Goal: Browse casually: Explore the website without a specific task or goal

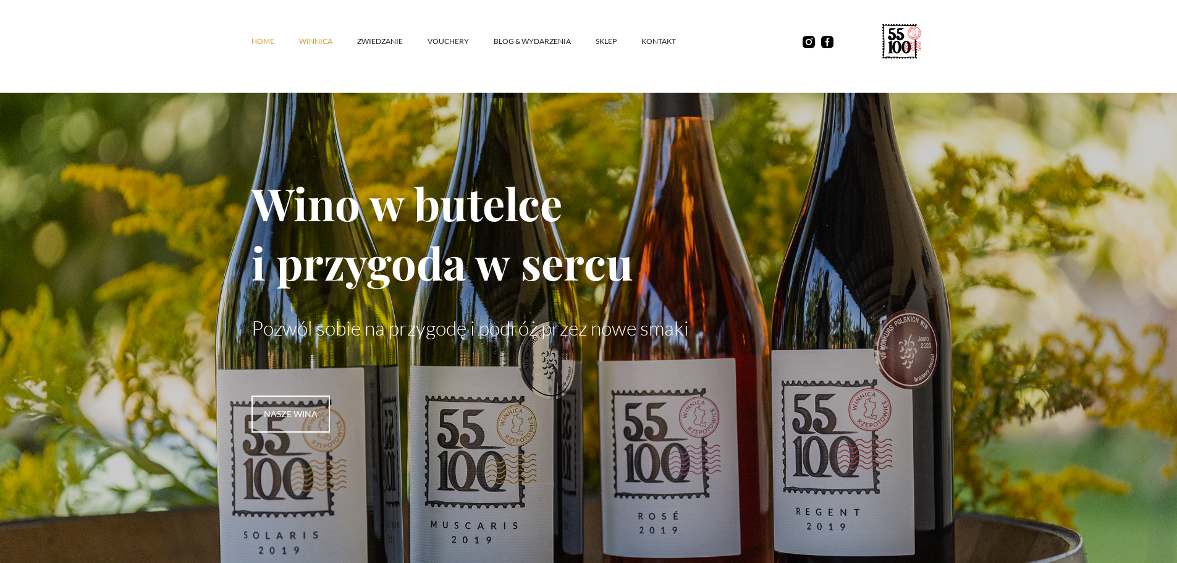
click at [315, 43] on link "winnica" at bounding box center [328, 41] width 58 height 37
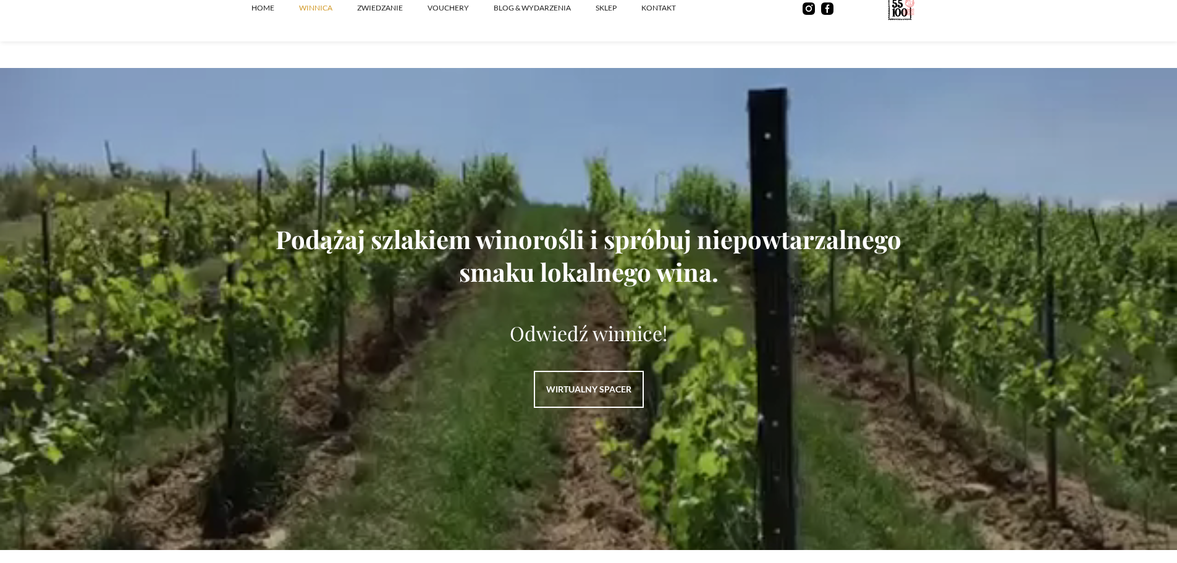
scroll to position [1606, 0]
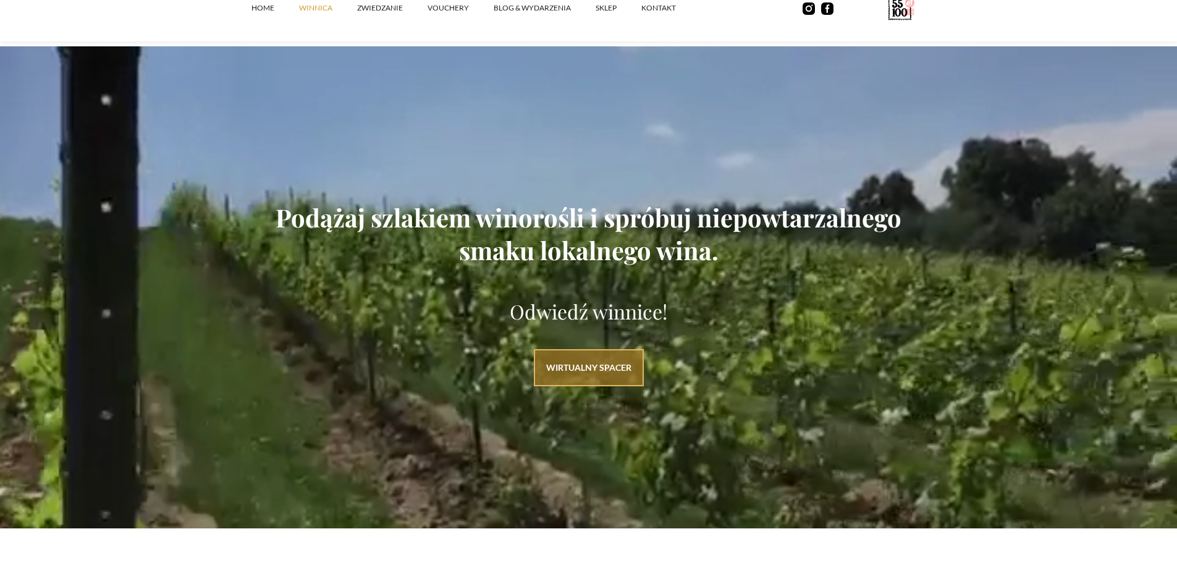
click at [618, 360] on link "WIRTUALNY SPACER" at bounding box center [589, 367] width 110 height 37
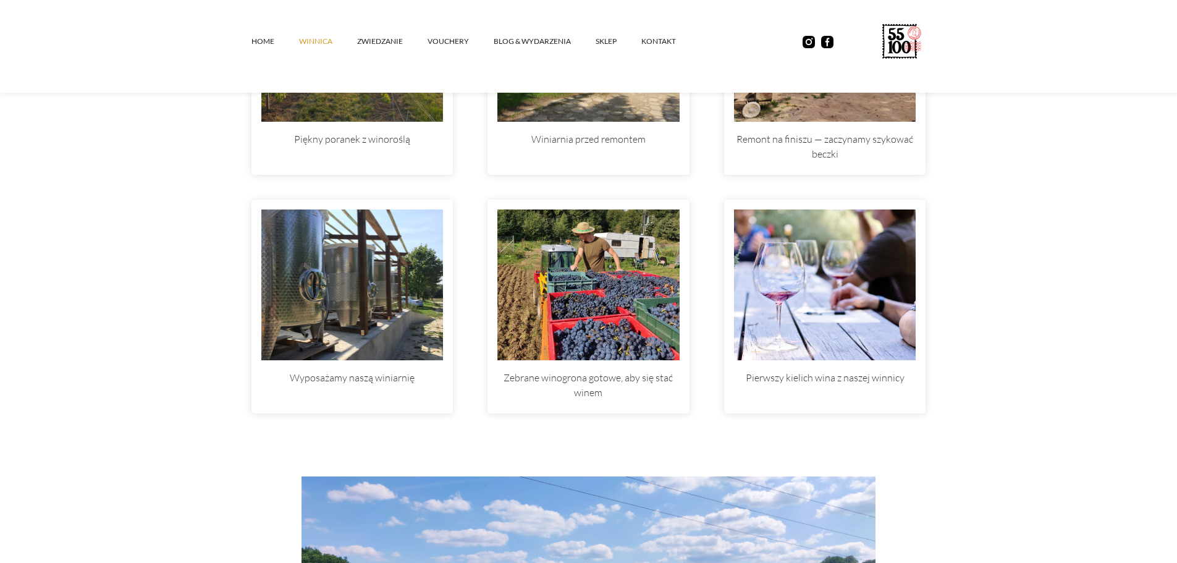
scroll to position [3830, 0]
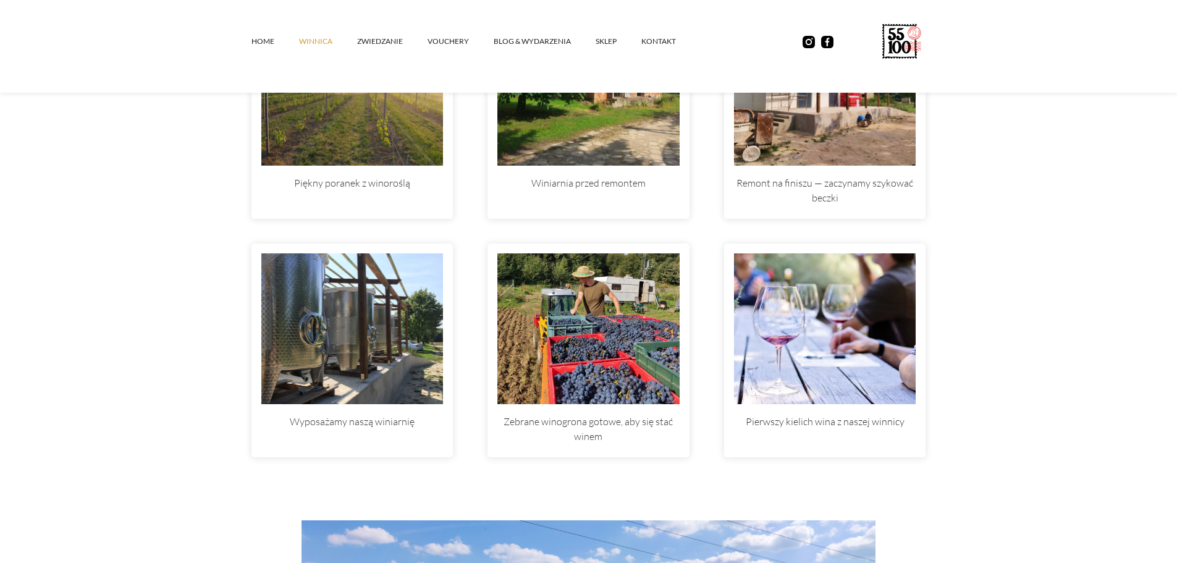
click at [806, 156] on img at bounding box center [825, 90] width 182 height 151
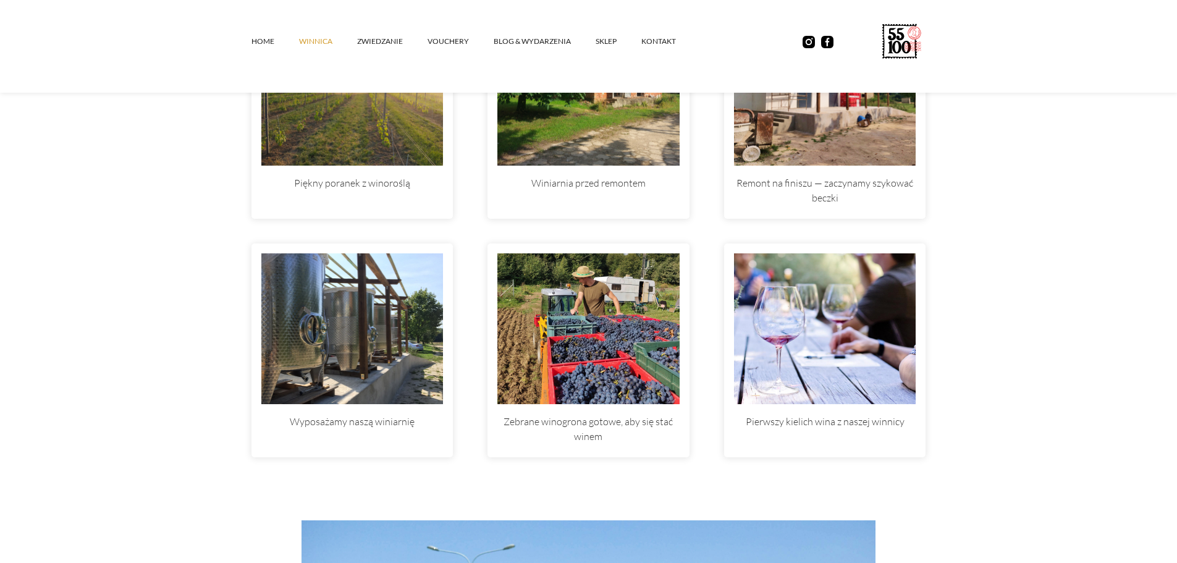
click at [809, 140] on img at bounding box center [825, 90] width 182 height 151
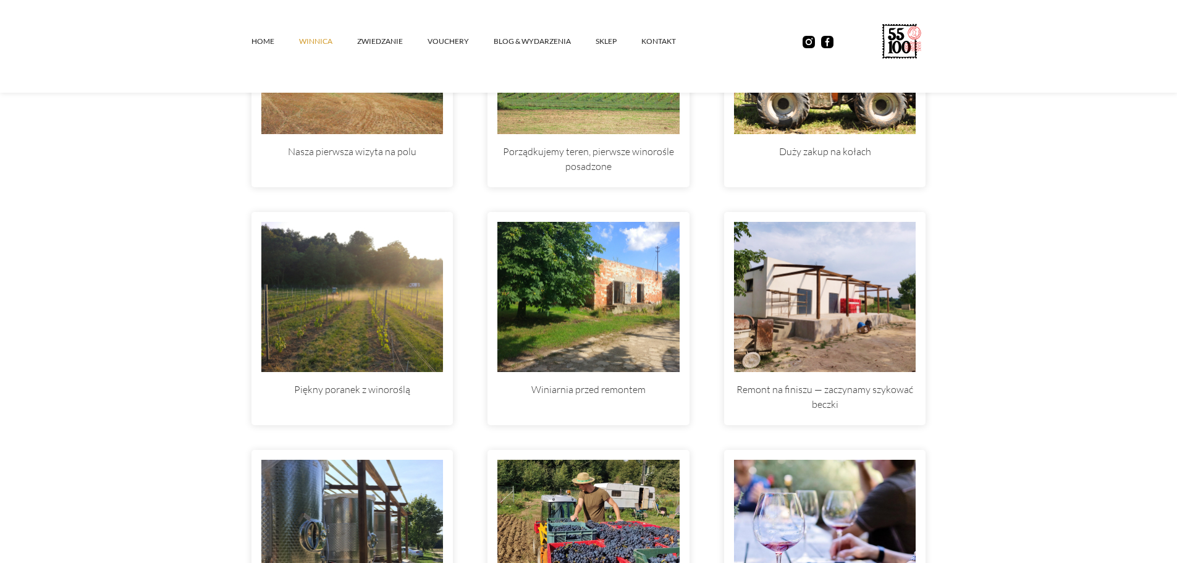
scroll to position [3582, 0]
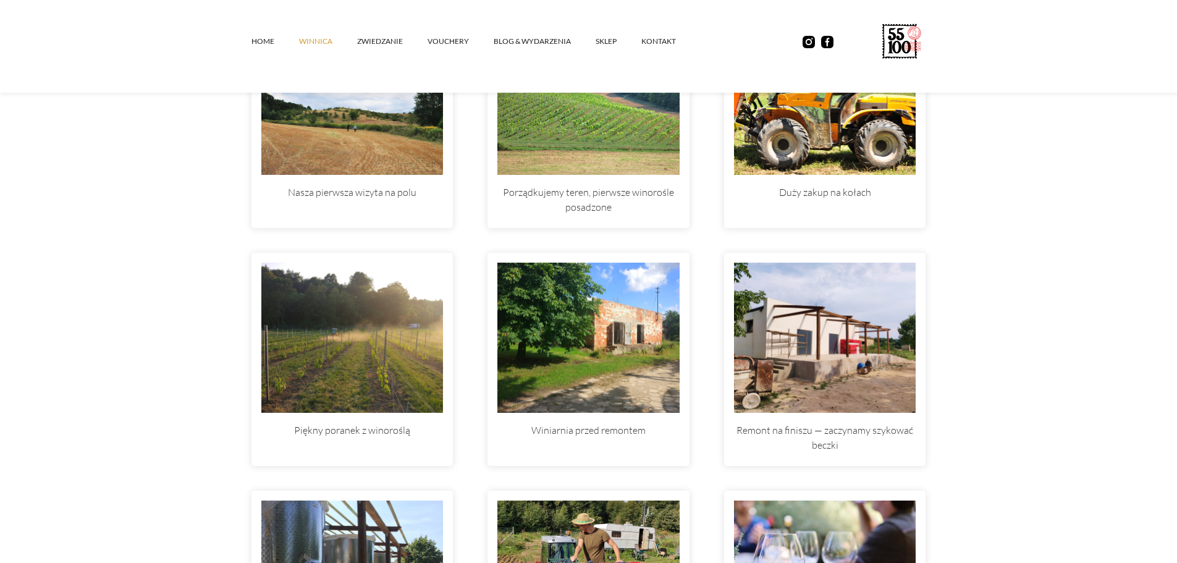
drag, startPoint x: 801, startPoint y: 251, endPoint x: 802, endPoint y: 259, distance: 8.1
click at [802, 251] on div "Nasza pierwsza wizyta na polu Porządkujemy teren, pierwsze winorośle posadzone …" at bounding box center [588, 359] width 675 height 690
click at [791, 307] on img at bounding box center [825, 338] width 182 height 151
click at [790, 345] on img at bounding box center [825, 338] width 182 height 151
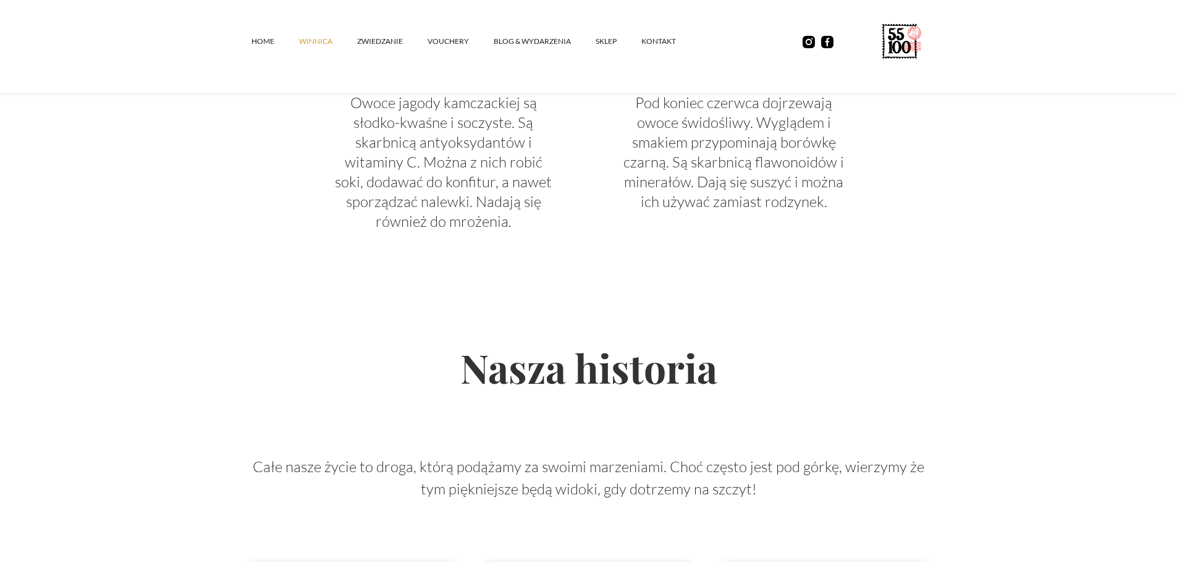
scroll to position [2903, 0]
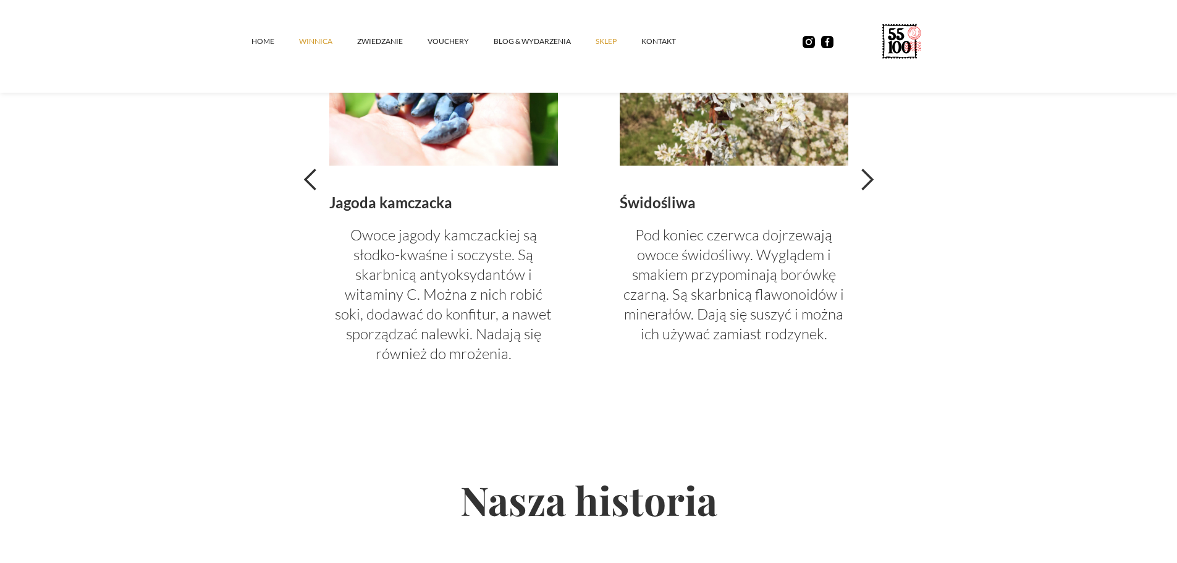
click at [604, 42] on link "SKLEP" at bounding box center [619, 41] width 46 height 37
